Goal: Task Accomplishment & Management: Manage account settings

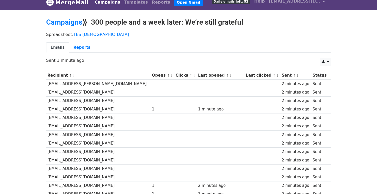
scroll to position [6, 0]
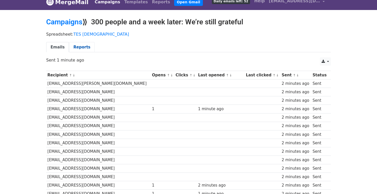
click at [76, 49] on link "Reports" at bounding box center [82, 47] width 26 height 11
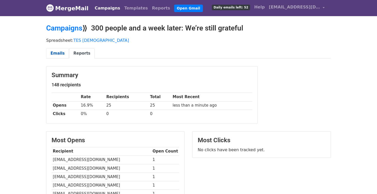
click at [52, 54] on link "Emails" at bounding box center [57, 53] width 23 height 11
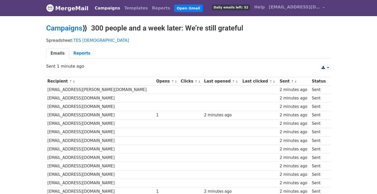
click at [253, 45] on div "Spreadsheet: TES maninlist Emails Reports" at bounding box center [188, 49] width 293 height 29
click at [84, 55] on link "Reports" at bounding box center [82, 53] width 26 height 11
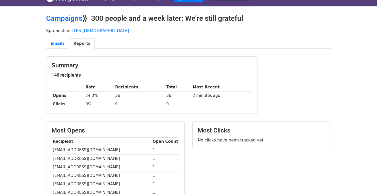
scroll to position [13, 0]
